Goal: Understand process/instructions

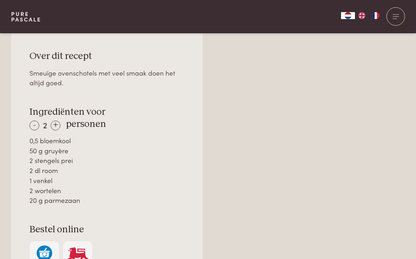
scroll to position [471, 0]
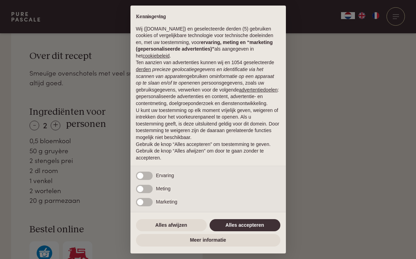
click at [245, 225] on button "Alles accepteren" at bounding box center [245, 225] width 71 height 12
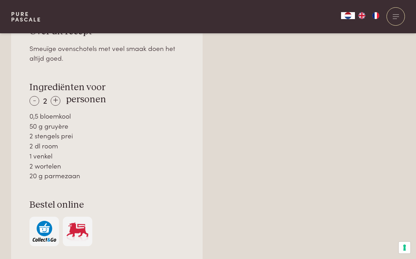
scroll to position [506, 0]
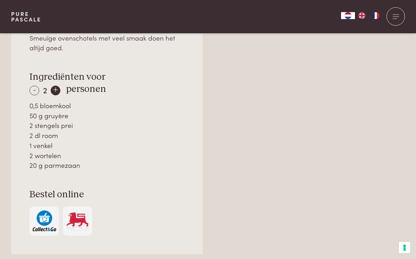
click at [55, 88] on div "+" at bounding box center [56, 91] width 10 height 10
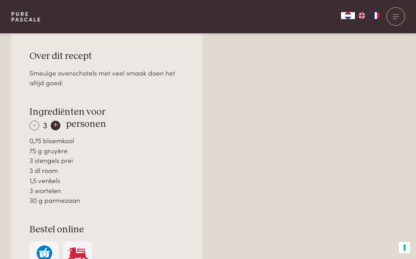
click at [57, 124] on div "+" at bounding box center [56, 126] width 10 height 10
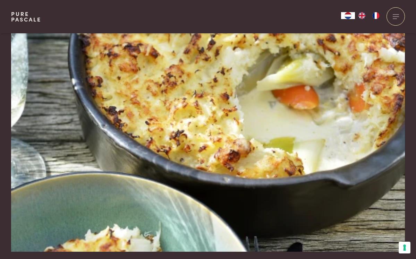
scroll to position [0, 0]
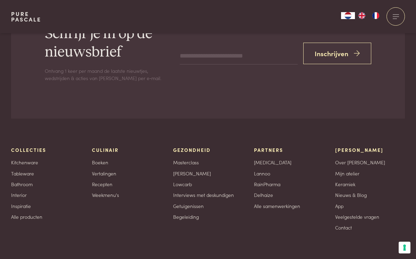
scroll to position [1495, 0]
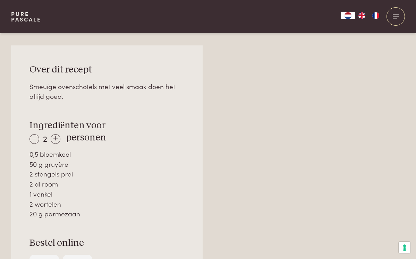
scroll to position [465, 0]
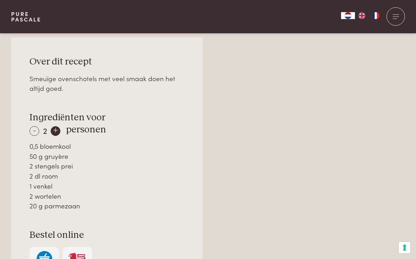
click at [56, 130] on div "+" at bounding box center [56, 131] width 10 height 10
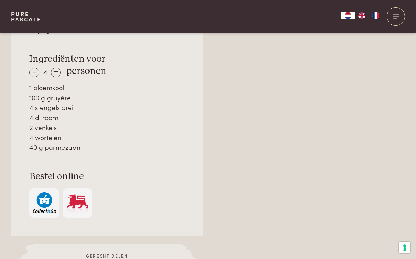
scroll to position [510, 0]
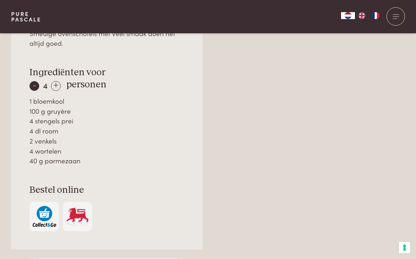
click at [35, 88] on div "-" at bounding box center [34, 86] width 10 height 10
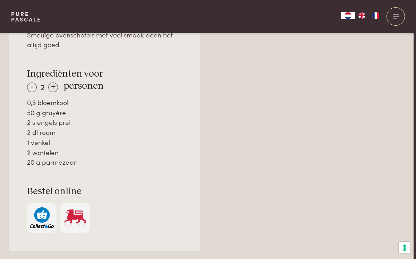
scroll to position [501, 2]
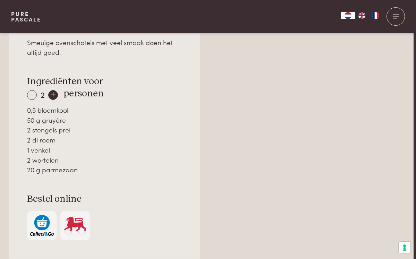
click at [54, 96] on div "+" at bounding box center [53, 95] width 10 height 10
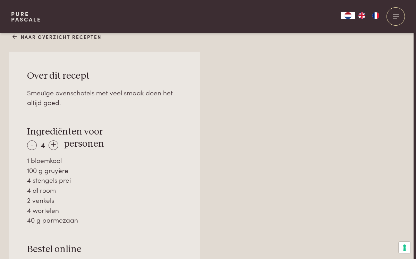
scroll to position [447, 2]
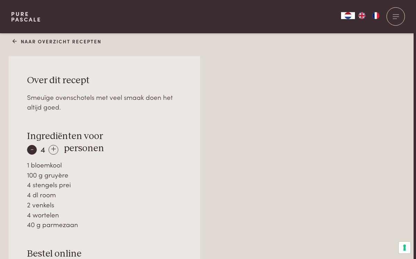
click at [31, 146] on div "-" at bounding box center [32, 150] width 10 height 10
